Goal: Contribute content: Add original content to the website for others to see

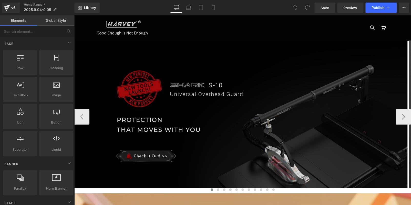
drag, startPoint x: 208, startPoint y: 69, endPoint x: 207, endPoint y: 61, distance: 7.5
click at [208, 69] on img at bounding box center [240, 114] width 333 height 148
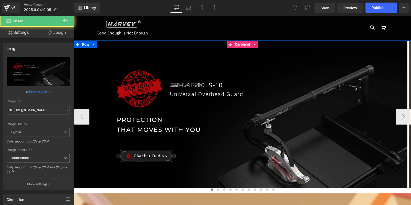
click at [240, 43] on span "Carousel" at bounding box center [243, 44] width 18 height 8
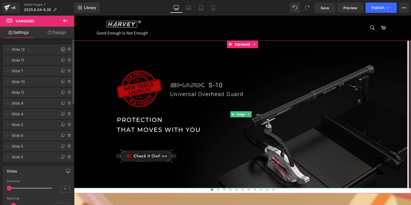
click at [61, 49] on icon at bounding box center [63, 49] width 4 height 4
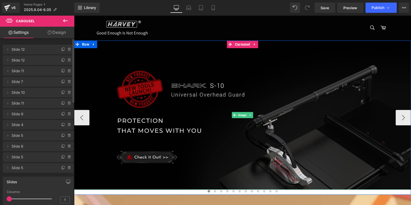
click at [192, 100] on img at bounding box center [242, 114] width 337 height 149
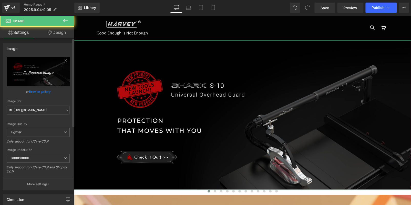
click at [43, 64] on link "Replace Image" at bounding box center [38, 71] width 63 height 29
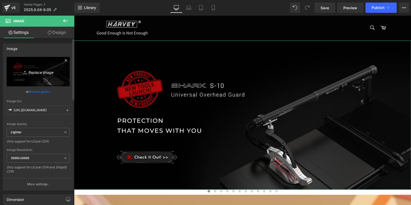
type input "C:\fakepath\c14pro banner.jpg"
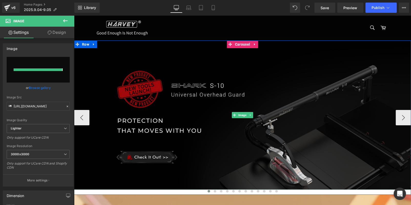
type input "[URL][DOMAIN_NAME]"
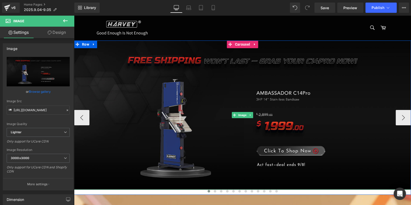
click at [165, 103] on img at bounding box center [242, 114] width 337 height 149
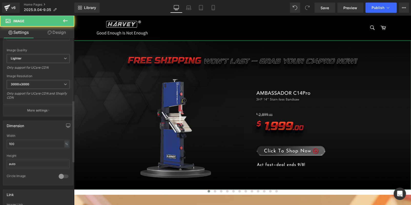
scroll to position [179, 0]
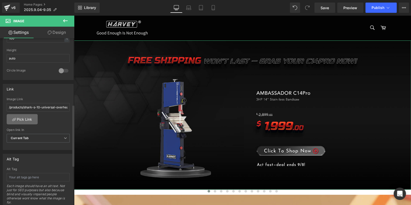
click at [31, 118] on link "Pick Link" at bounding box center [22, 119] width 31 height 10
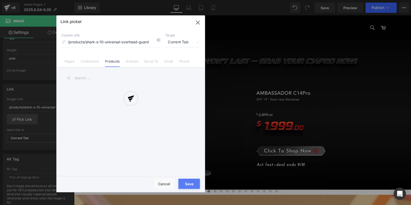
click at [158, 41] on div at bounding box center [130, 103] width 149 height 177
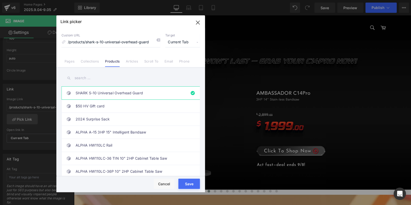
click at [158, 39] on div "Link picker Back to Library Insert Custom URL /products/shark-s-10-universal-ov…" at bounding box center [130, 103] width 149 height 177
click at [111, 76] on input "text" at bounding box center [130, 78] width 138 height 12
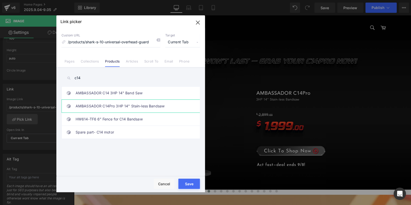
type input "c14"
click at [144, 103] on link "AMBASSADOR C14Pro 3HP 14" Stain-less Bandsaw" at bounding box center [132, 106] width 113 height 13
type input "/products/ambassador-c14pro-3hp-14-stain-less-bandsaw"
click at [191, 180] on button "Save" at bounding box center [189, 184] width 22 height 10
type input "/products/ambassador-c14pro-3hp-14-stain-less-bandsaw"
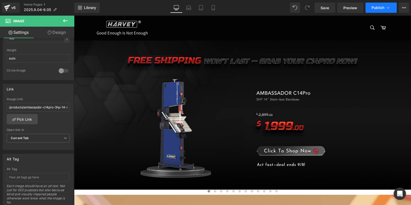
click at [371, 5] on button "Publish" at bounding box center [380, 8] width 31 height 10
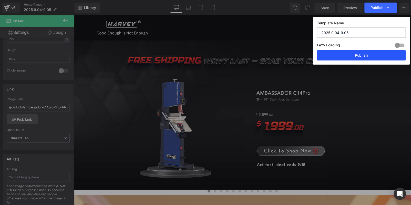
drag, startPoint x: 357, startPoint y: 55, endPoint x: 232, endPoint y: 48, distance: 125.0
click at [357, 55] on button "Publish" at bounding box center [361, 55] width 89 height 10
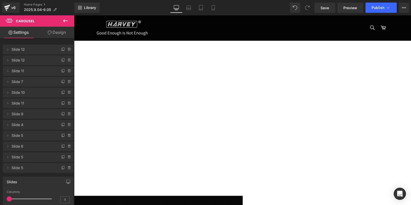
click at [74, 15] on span "Carousel" at bounding box center [74, 15] width 0 height 0
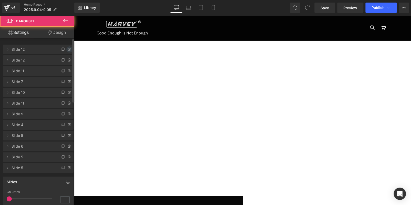
click at [67, 48] on icon at bounding box center [69, 49] width 4 height 4
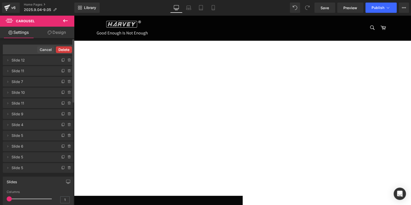
click at [64, 48] on button "Delete" at bounding box center [64, 49] width 16 height 7
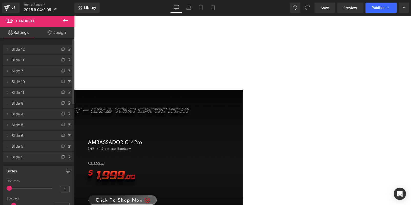
scroll to position [128, 0]
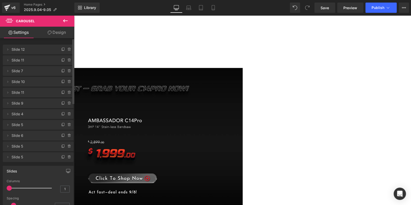
drag, startPoint x: 115, startPoint y: 74, endPoint x: 226, endPoint y: 132, distance: 124.8
click at [226, 132] on img at bounding box center [74, 142] width 337 height 149
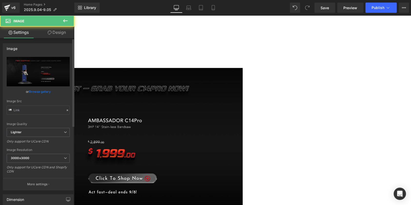
type input "[URL][DOMAIN_NAME]"
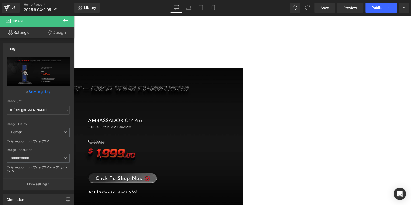
click at [60, 31] on link "Design" at bounding box center [56, 33] width 37 height 12
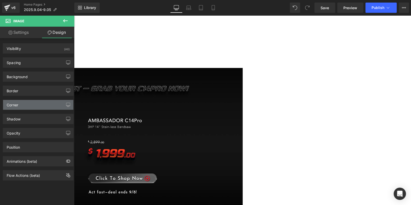
type input "0"
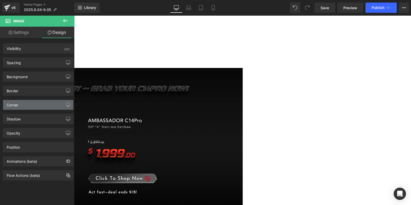
type input "0"
type input "transparent"
type input "0"
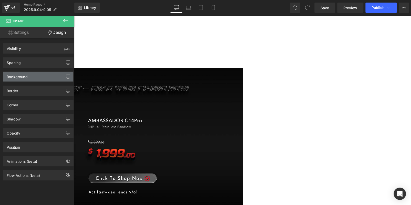
click at [35, 80] on div "Background" at bounding box center [38, 77] width 70 height 10
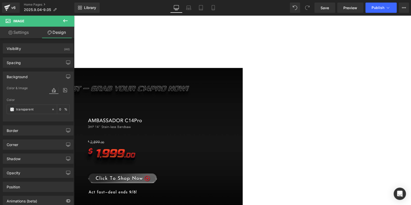
drag, startPoint x: 36, startPoint y: 59, endPoint x: 37, endPoint y: 76, distance: 16.7
click at [36, 60] on div "Spacing" at bounding box center [38, 63] width 70 height 10
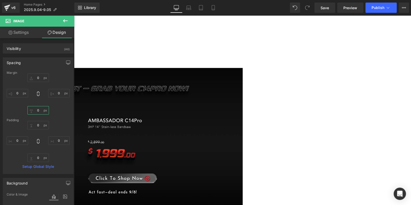
scroll to position [0, 0]
click at [38, 112] on input "0" at bounding box center [38, 110] width 22 height 8
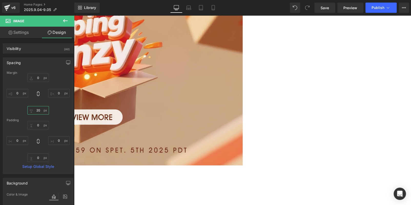
scroll to position [358, 0]
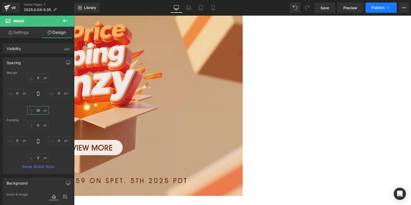
type input "20"
click at [373, 6] on span "Publish" at bounding box center [377, 8] width 13 height 4
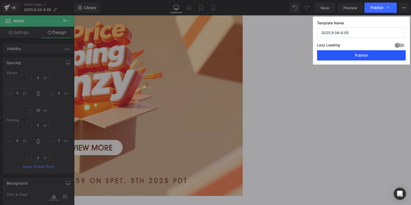
click at [359, 58] on button "Publish" at bounding box center [361, 55] width 89 height 10
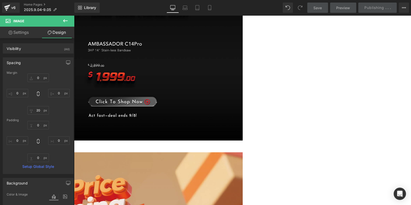
scroll to position [102, 0]
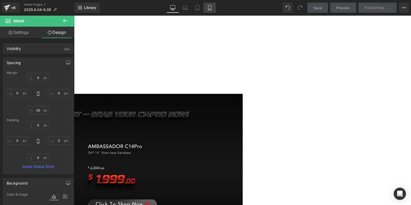
click at [207, 7] on icon at bounding box center [209, 7] width 5 height 5
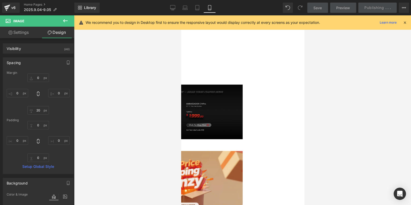
type input "0"
type input "20"
type input "0"
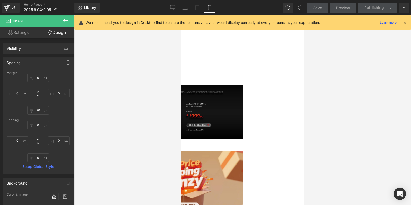
type input "0"
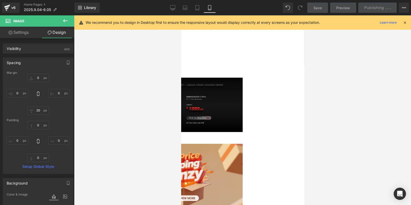
scroll to position [0, 0]
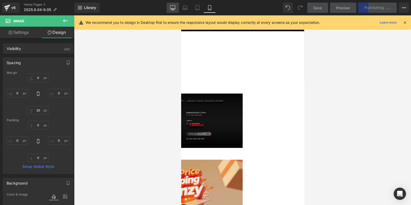
click at [175, 6] on link "Desktop" at bounding box center [173, 8] width 12 height 10
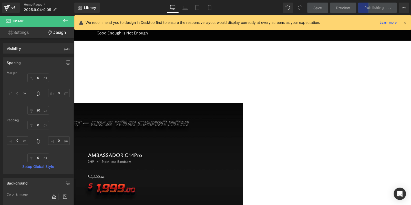
type input "0"
type input "20"
type input "0"
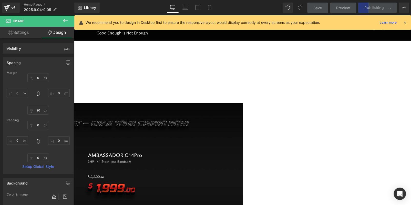
type input "0"
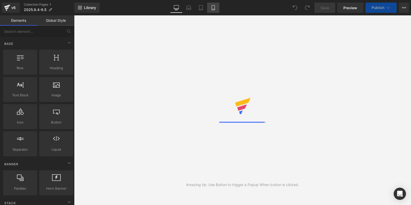
click at [213, 8] on icon at bounding box center [213, 7] width 5 height 5
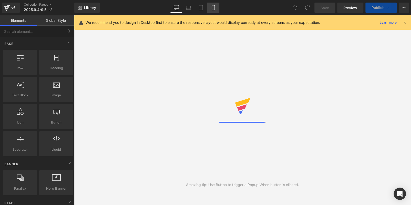
click at [209, 7] on link "Mobile" at bounding box center [213, 8] width 12 height 10
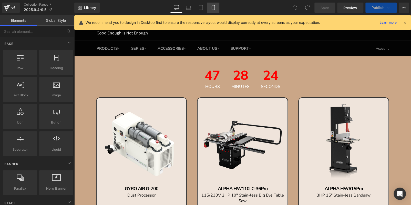
click at [213, 9] on icon at bounding box center [213, 9] width 3 height 0
